Goal: Information Seeking & Learning: Find specific page/section

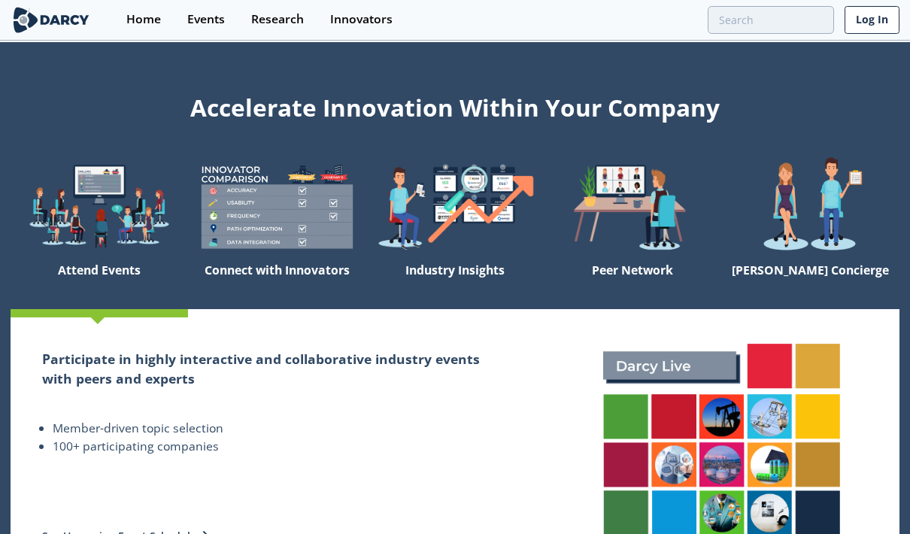
click at [880, 16] on link "Log In" at bounding box center [872, 20] width 55 height 28
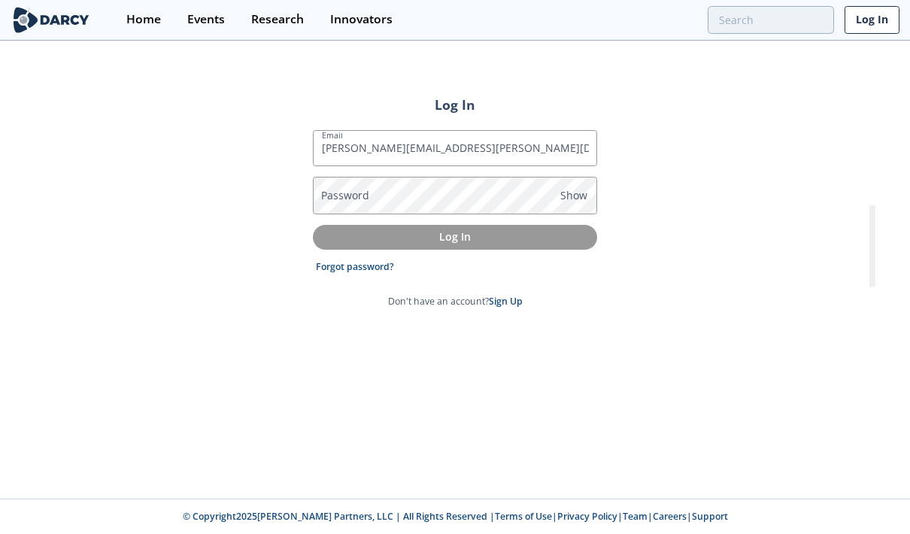
type input "[PERSON_NAME][EMAIL_ADDRESS][PERSON_NAME][DOMAIN_NAME]"
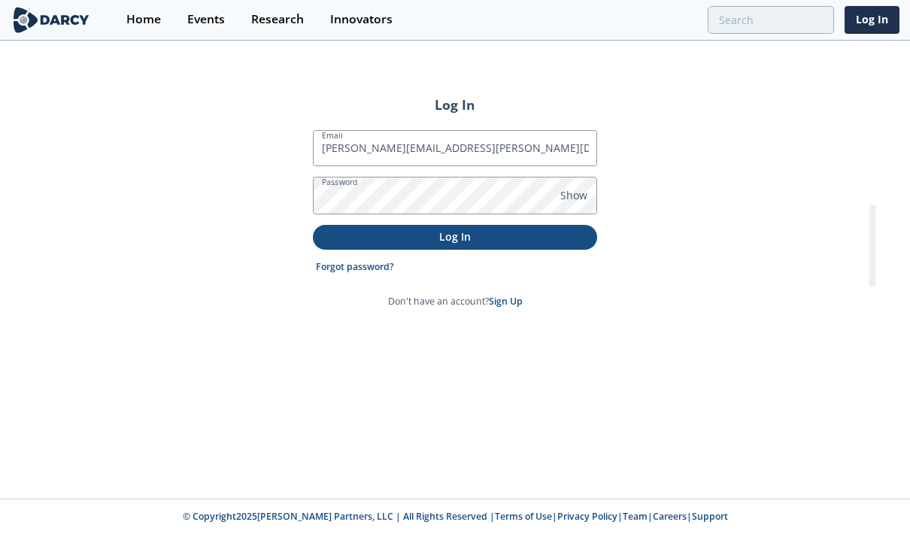
click at [470, 239] on p "Log In" at bounding box center [455, 237] width 263 height 16
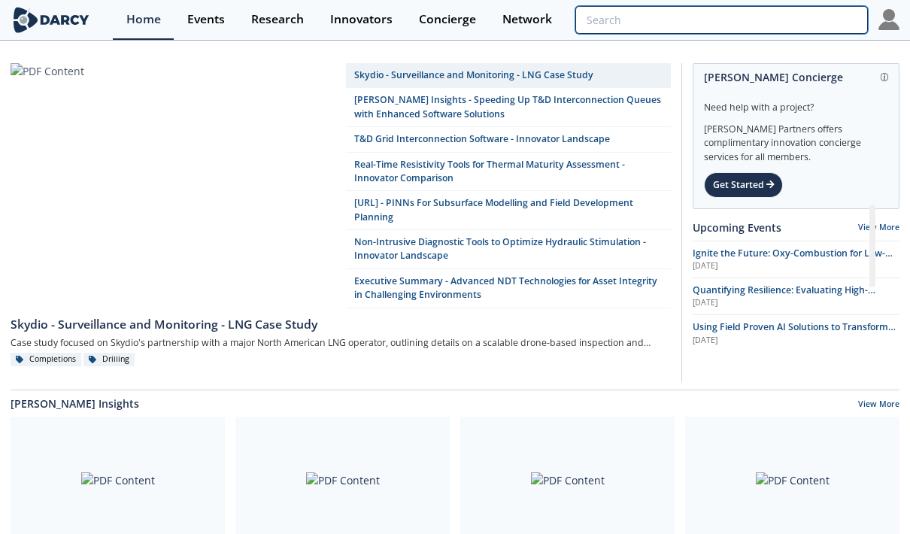
click at [805, 24] on input "search" at bounding box center [722, 20] width 293 height 28
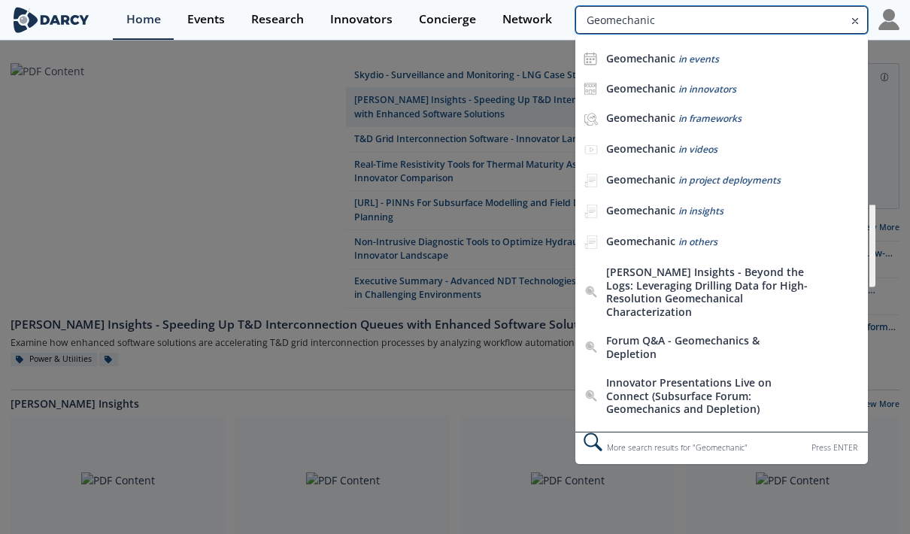
type input "Geomechanic"
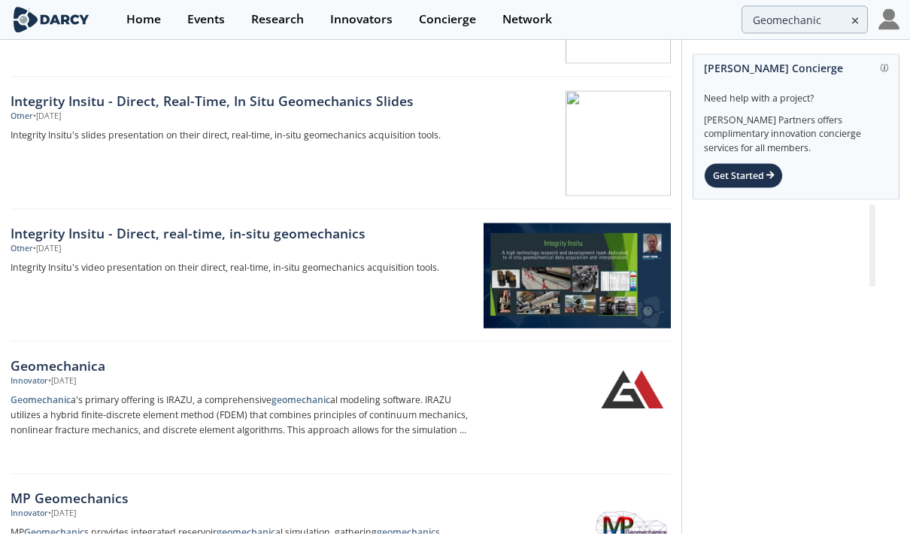
scroll to position [420, 0]
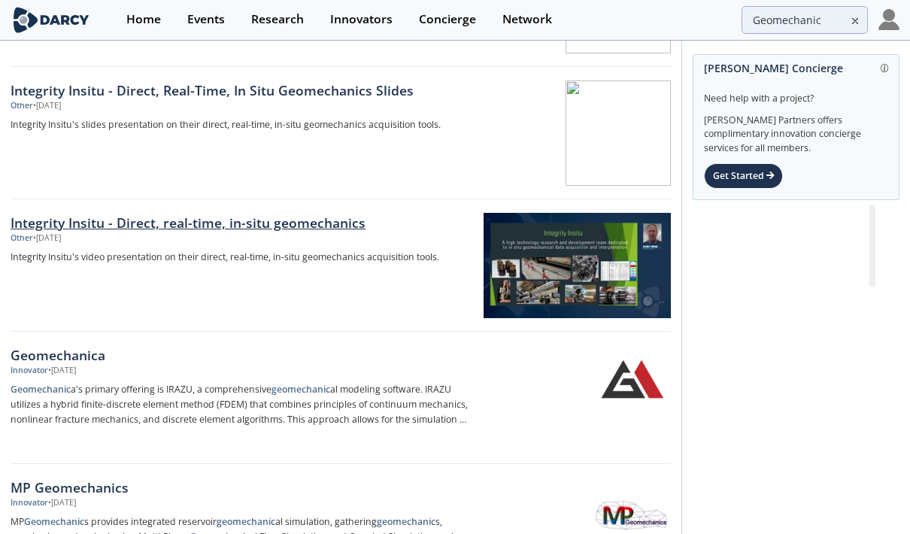
click at [314, 223] on div "Integrity Insitu - Direct, real-time, in-situ geomechanics" at bounding box center [241, 223] width 460 height 20
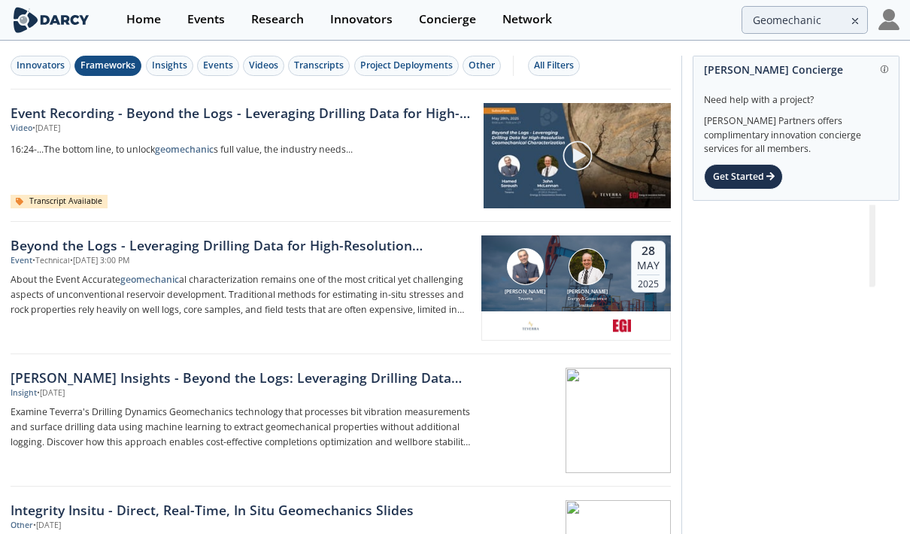
click at [96, 59] on div "Frameworks" at bounding box center [108, 66] width 55 height 14
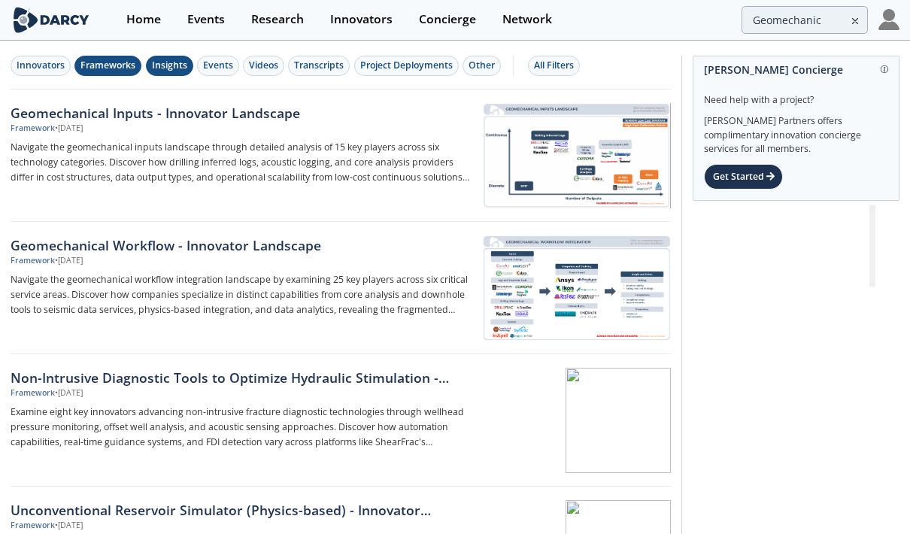
click at [164, 71] on div "Insights" at bounding box center [169, 66] width 35 height 14
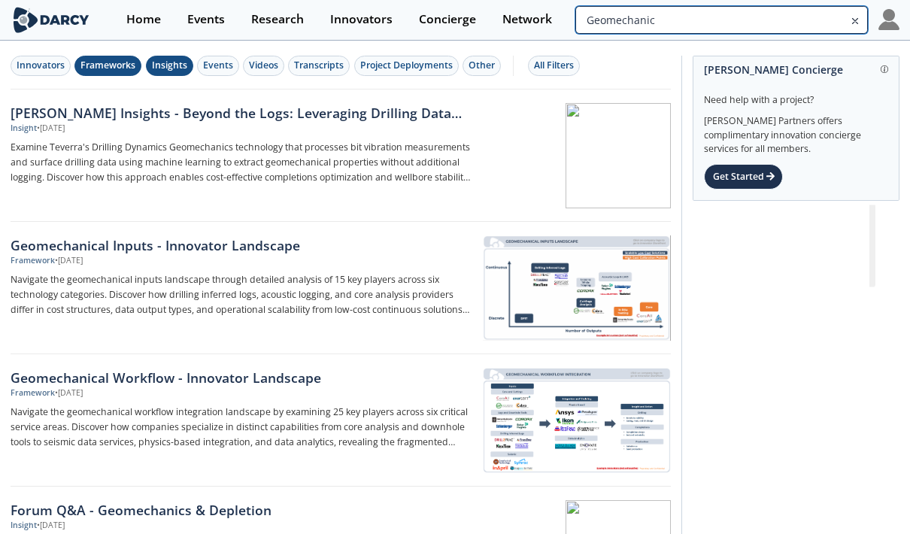
click at [828, 22] on input "Geomechanic" at bounding box center [722, 20] width 293 height 28
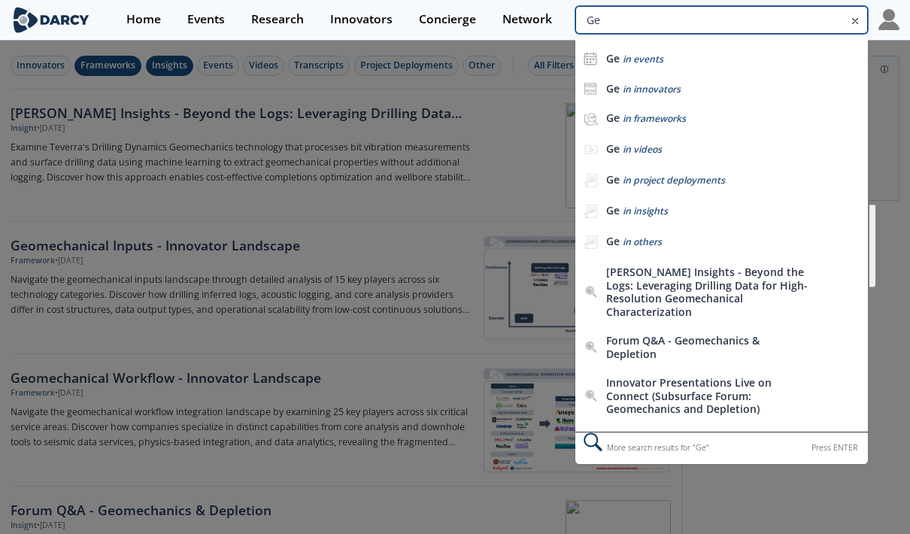
type input "G"
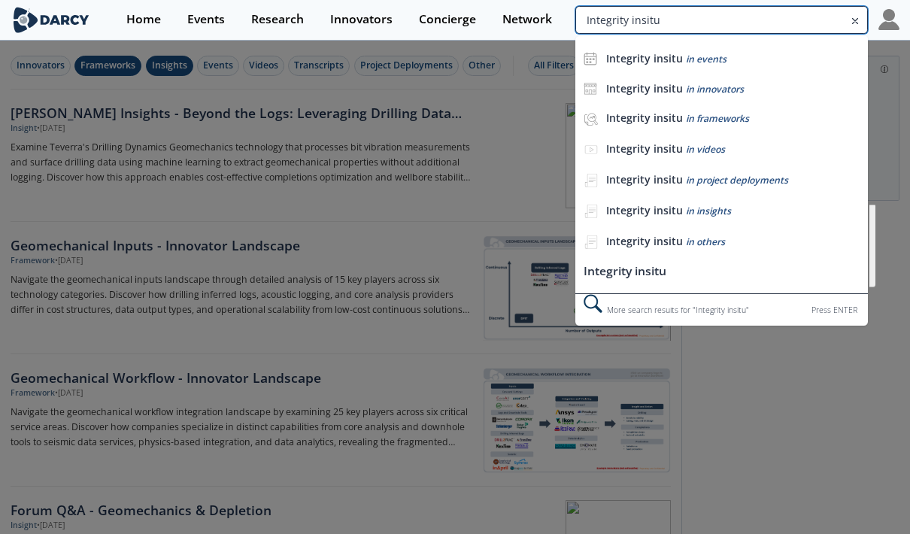
type input "Integrity insitu"
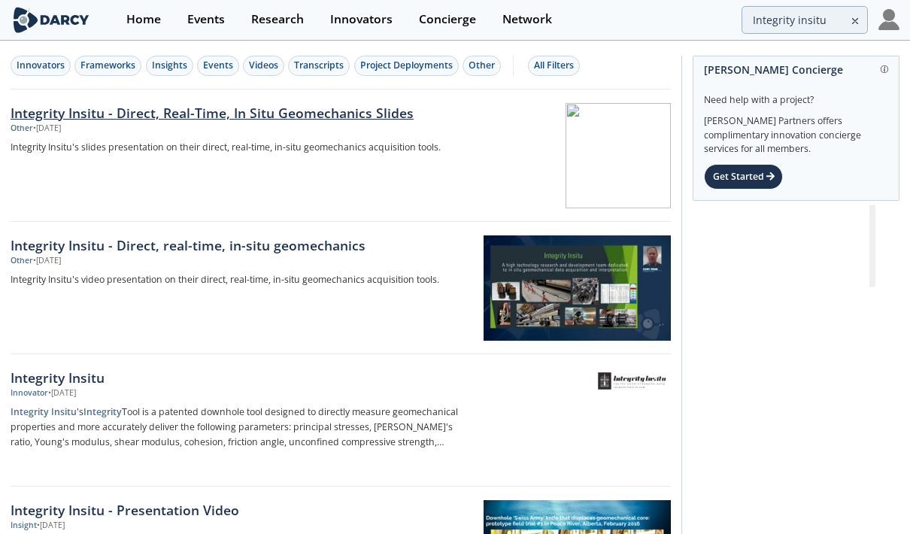
click at [351, 106] on div "Integrity Insitu - Direct, Real-Time, In Situ Geomechanics Slides" at bounding box center [241, 113] width 460 height 20
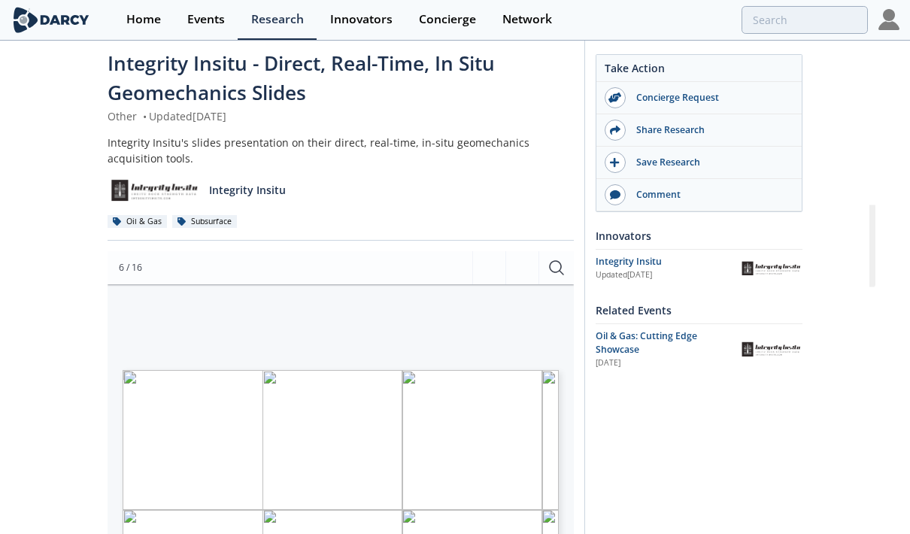
scroll to position [17, 0]
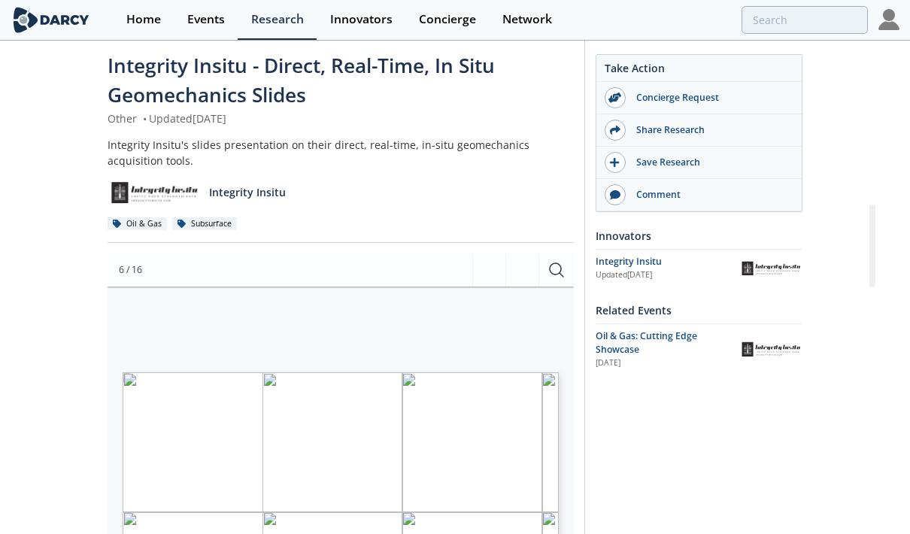
type input "Integrity insitu"
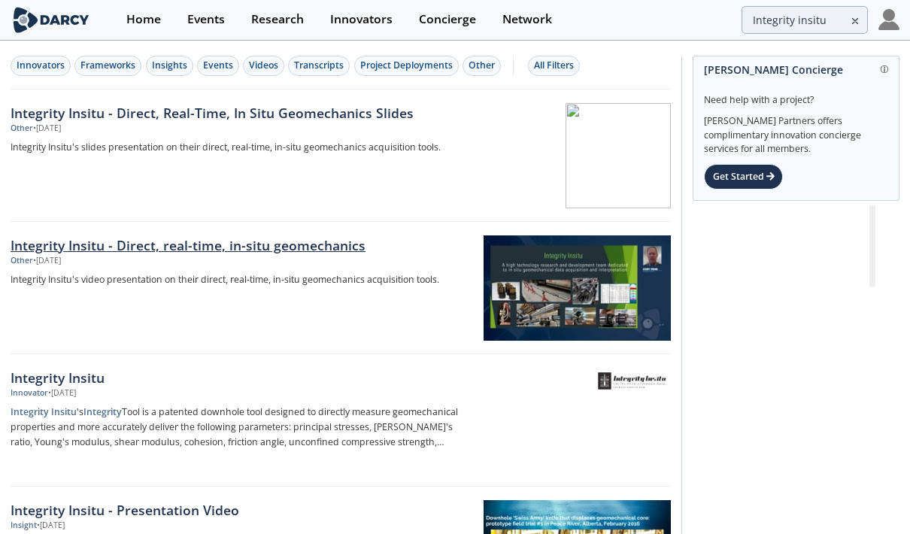
click at [349, 247] on div "Integrity Insitu - Direct, real-time, in-situ geomechanics" at bounding box center [241, 246] width 460 height 20
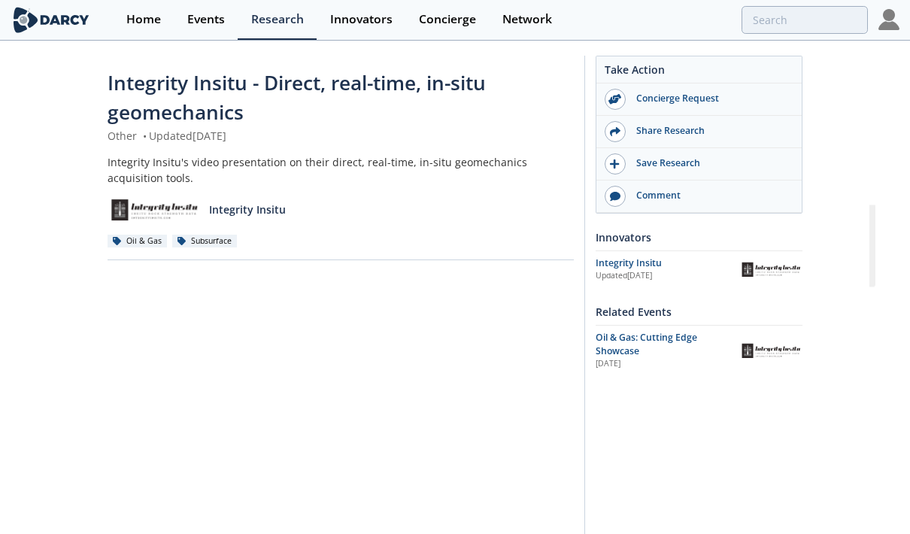
type input "Integrity insitu"
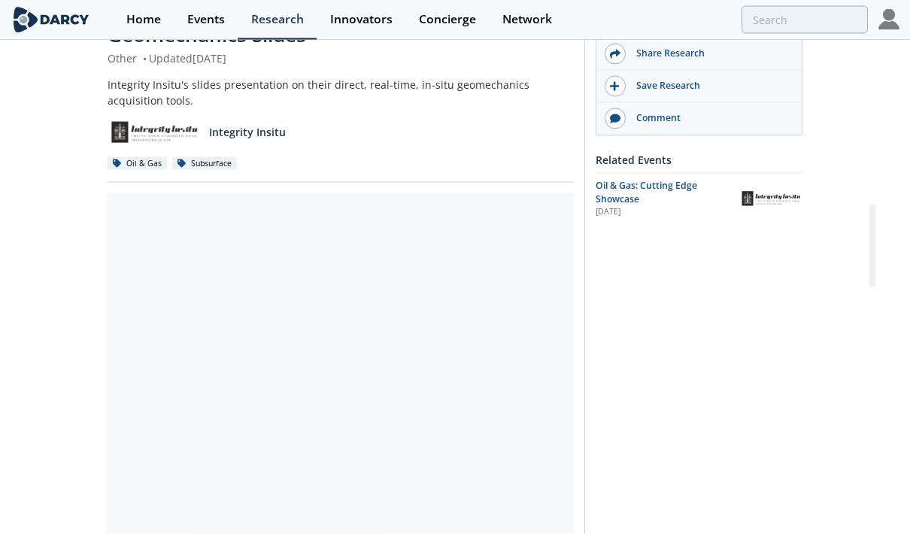
scroll to position [78, 0]
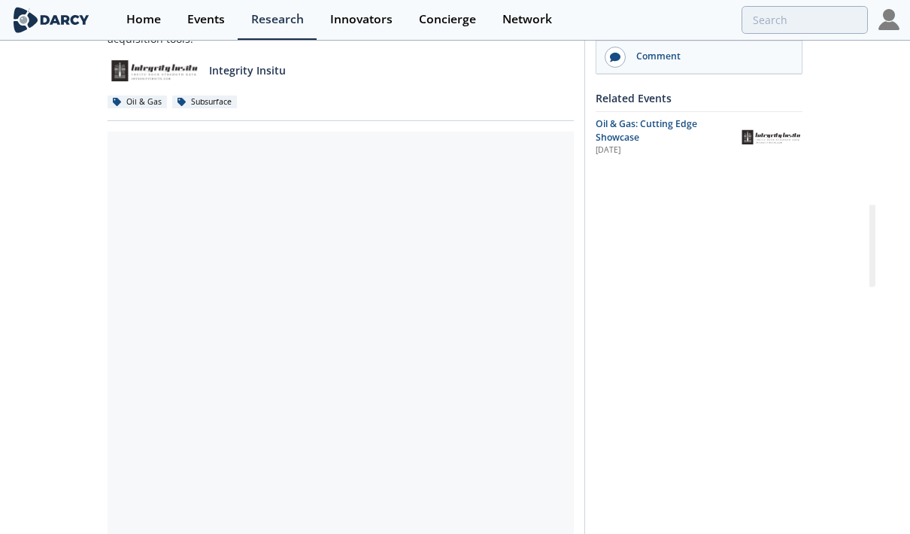
scroll to position [132, 0]
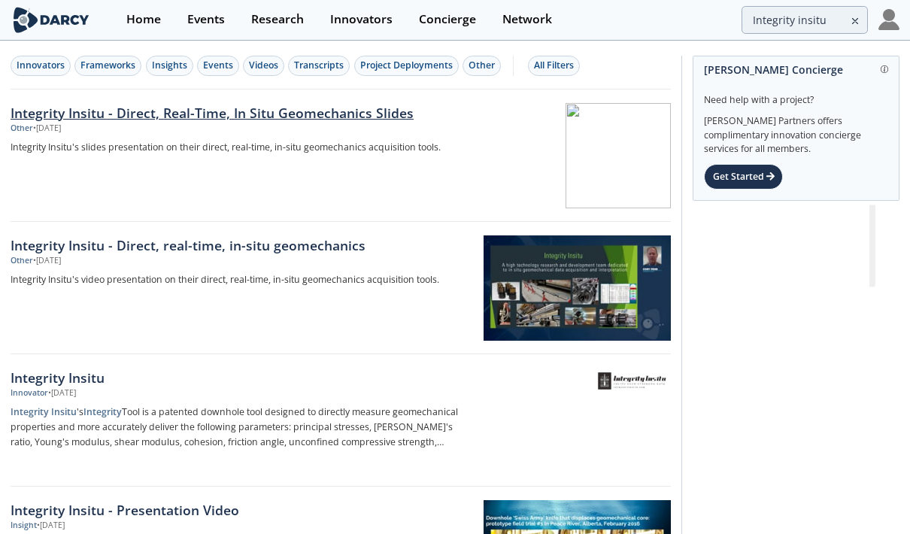
click at [362, 117] on div "Integrity Insitu - Direct, Real-Time, In Situ Geomechanics Slides" at bounding box center [241, 113] width 460 height 20
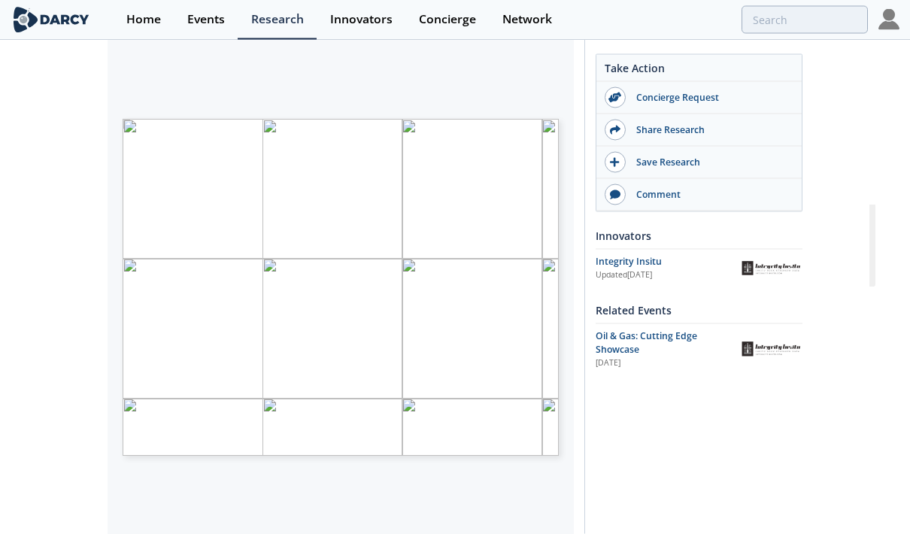
scroll to position [268, 0]
click at [463, 342] on span "Page 1" at bounding box center [573, 440] width 667 height 391
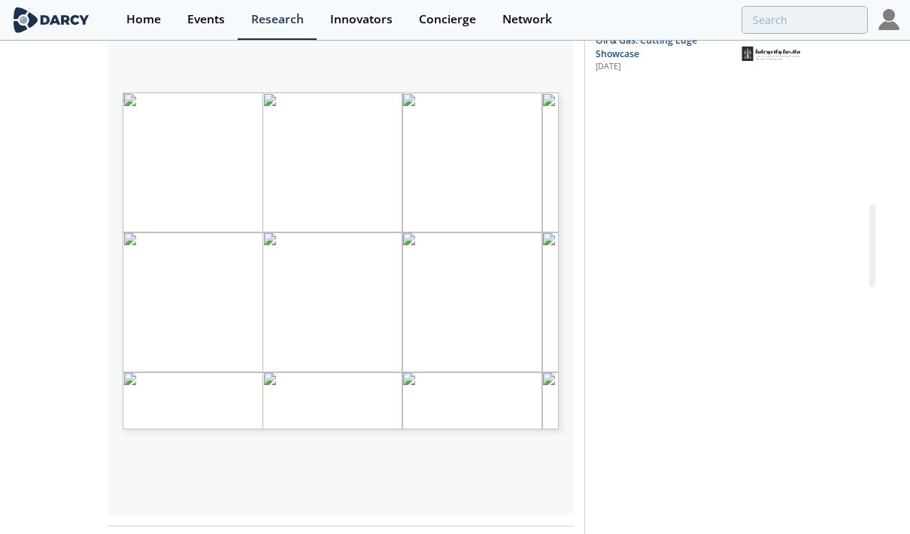
scroll to position [0, 0]
